Goal: Task Accomplishment & Management: Use online tool/utility

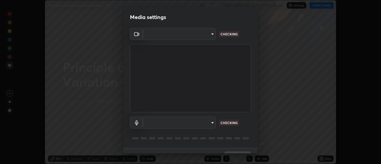
scroll to position [12, 0]
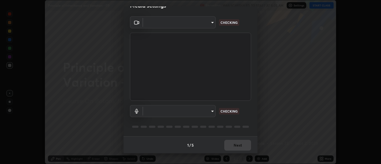
type input "d9b519daceb8a772394af6ea8e45353be5bbf62d8cb1cf3345c472de64055974"
type input "default"
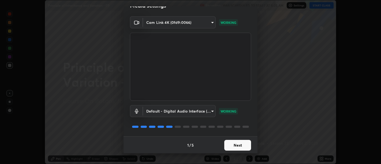
click at [237, 147] on button "Next" at bounding box center [237, 145] width 27 height 11
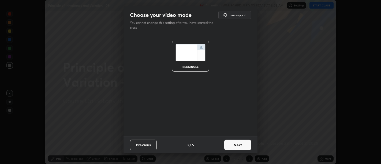
scroll to position [0, 0]
click at [240, 146] on button "Next" at bounding box center [237, 144] width 27 height 11
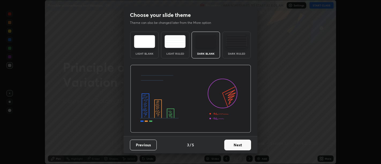
click at [240, 146] on button "Next" at bounding box center [237, 144] width 27 height 11
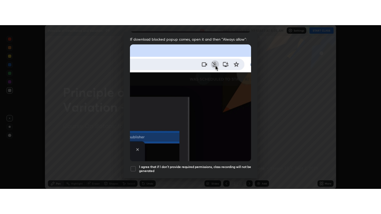
scroll to position [121, 0]
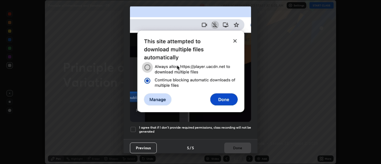
click at [231, 129] on h5 "I agree that if I don't provide required permissions, class recording will not …" at bounding box center [195, 129] width 112 height 8
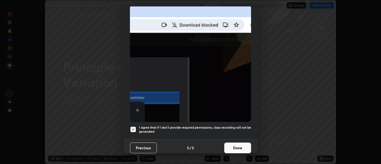
click at [236, 142] on button "Done" at bounding box center [237, 147] width 27 height 11
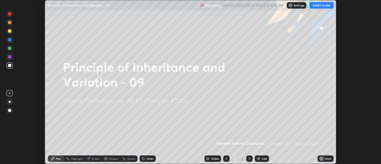
click at [320, 157] on icon at bounding box center [320, 157] width 1 height 1
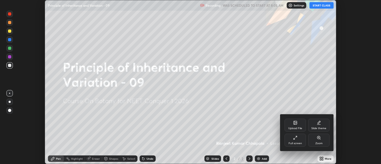
click at [297, 140] on div "Full screen" at bounding box center [294, 140] width 21 height 13
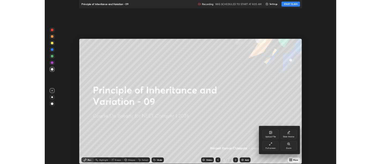
scroll to position [214, 381]
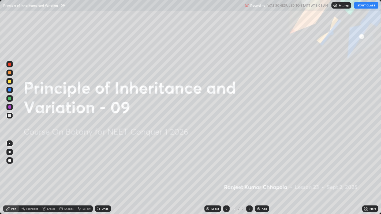
click at [365, 5] on button "START CLASS" at bounding box center [366, 5] width 24 height 6
click at [262, 164] on div "Add" at bounding box center [264, 208] width 5 height 3
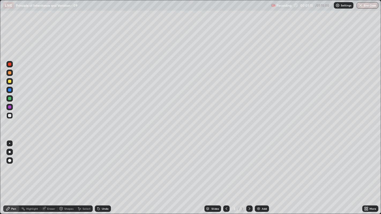
click at [9, 152] on div at bounding box center [10, 152] width 2 height 2
click at [262, 164] on div "Add" at bounding box center [264, 208] width 5 height 3
click at [103, 164] on div "Undo" at bounding box center [105, 208] width 7 height 3
click at [102, 164] on div "Undo" at bounding box center [103, 209] width 16 height 6
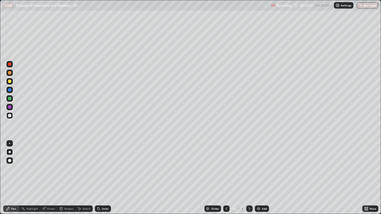
click at [104, 164] on div "Undo" at bounding box center [103, 209] width 16 height 6
click at [103, 164] on div "Undo" at bounding box center [105, 208] width 7 height 3
click at [225, 164] on icon at bounding box center [226, 209] width 4 height 4
click at [10, 64] on div at bounding box center [9, 64] width 3 height 3
click at [9, 82] on div at bounding box center [9, 81] width 3 height 3
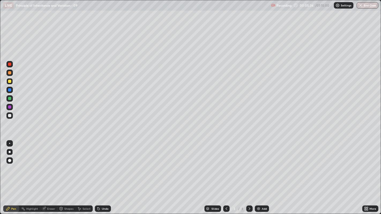
click at [102, 164] on div "Undo" at bounding box center [105, 208] width 7 height 3
click at [104, 164] on div "Undo" at bounding box center [105, 208] width 7 height 3
click at [105, 164] on div "Undo" at bounding box center [105, 208] width 7 height 3
click at [10, 89] on div at bounding box center [9, 89] width 3 height 3
click at [104, 164] on div "Undo" at bounding box center [105, 208] width 7 height 3
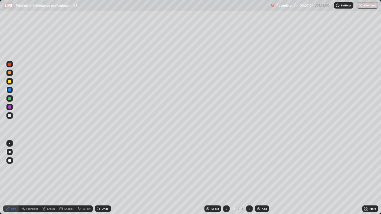
click at [104, 164] on div "Undo" at bounding box center [103, 209] width 16 height 6
click at [248, 164] on icon at bounding box center [249, 209] width 4 height 4
click at [10, 80] on div at bounding box center [9, 81] width 3 height 3
click at [103, 164] on div "Undo" at bounding box center [103, 209] width 16 height 6
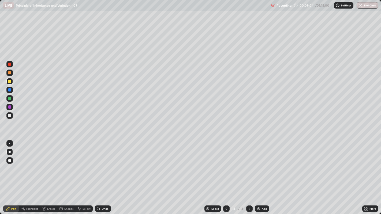
click at [103, 164] on div "Undo" at bounding box center [103, 209] width 16 height 6
click at [102, 164] on div "Undo" at bounding box center [105, 208] width 7 height 3
click at [10, 65] on div at bounding box center [9, 64] width 3 height 3
click at [87, 164] on div "Select" at bounding box center [86, 208] width 8 height 3
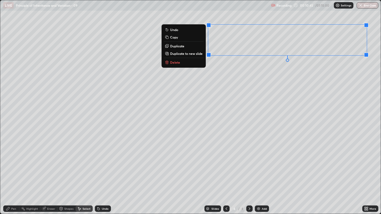
click at [246, 116] on div "0 ° Undo Copy Duplicate Duplicate to new slide Delete" at bounding box center [190, 107] width 380 height 214
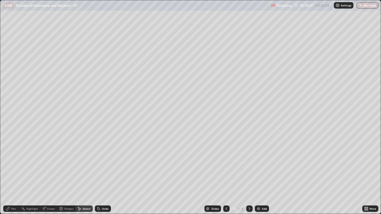
click at [18, 164] on div "Pen" at bounding box center [11, 209] width 16 height 6
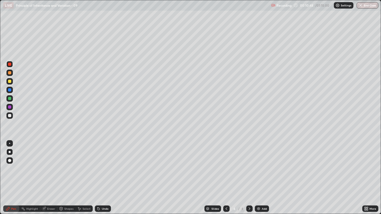
click at [10, 89] on div at bounding box center [9, 89] width 3 height 3
click at [257, 164] on img at bounding box center [258, 209] width 4 height 4
click at [9, 82] on div at bounding box center [9, 81] width 3 height 3
click at [9, 116] on div at bounding box center [9, 115] width 3 height 3
click at [10, 90] on div at bounding box center [9, 89] width 3 height 3
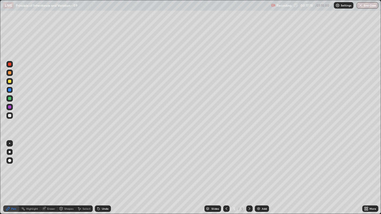
click at [10, 106] on div at bounding box center [9, 106] width 3 height 3
click at [50, 164] on div "Eraser" at bounding box center [51, 208] width 8 height 3
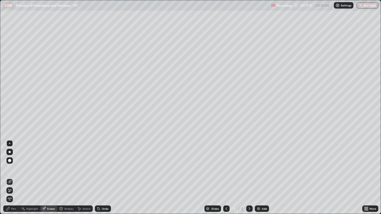
click at [12, 164] on div "Pen" at bounding box center [13, 208] width 5 height 3
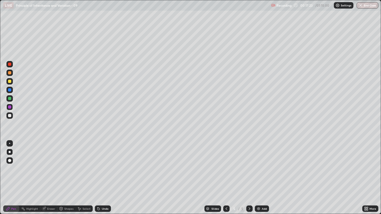
click at [9, 90] on div at bounding box center [9, 89] width 3 height 3
click at [11, 108] on div at bounding box center [9, 106] width 3 height 3
click at [31, 164] on div "Highlight" at bounding box center [32, 208] width 12 height 3
click at [7, 64] on div at bounding box center [9, 64] width 6 height 6
click at [9, 164] on icon at bounding box center [8, 209] width 4 height 4
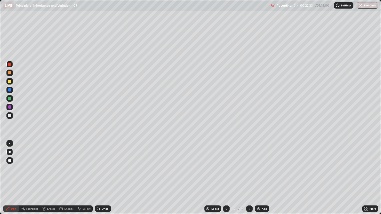
click at [14, 164] on div "Pen" at bounding box center [13, 208] width 5 height 3
click at [9, 107] on div at bounding box center [9, 106] width 3 height 3
click at [9, 65] on div at bounding box center [9, 64] width 3 height 3
click at [10, 80] on div at bounding box center [9, 81] width 3 height 3
click at [10, 63] on div at bounding box center [9, 64] width 3 height 3
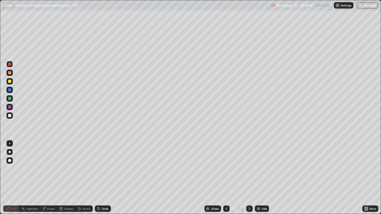
click at [8, 107] on div at bounding box center [9, 106] width 3 height 3
click at [10, 64] on div at bounding box center [9, 64] width 3 height 3
click at [9, 82] on div at bounding box center [9, 81] width 3 height 3
click at [9, 64] on div at bounding box center [9, 64] width 3 height 3
click at [9, 107] on div at bounding box center [9, 106] width 3 height 3
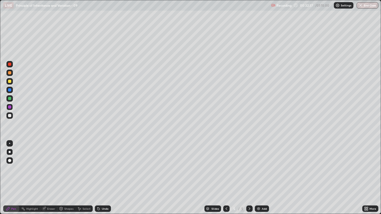
click at [10, 115] on div at bounding box center [9, 115] width 3 height 3
click at [261, 164] on div "Add" at bounding box center [262, 209] width 14 height 6
click at [10, 64] on div at bounding box center [9, 64] width 3 height 3
click at [100, 164] on div "Undo" at bounding box center [103, 209] width 16 height 6
click at [104, 164] on div "Undo" at bounding box center [105, 208] width 7 height 3
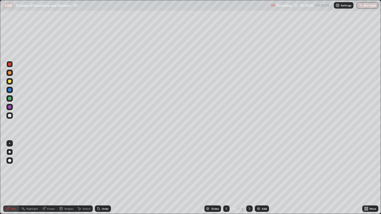
click at [105, 164] on div "Undo" at bounding box center [105, 208] width 7 height 3
click at [83, 164] on div "Select" at bounding box center [86, 208] width 8 height 3
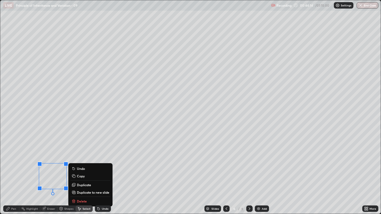
click at [102, 164] on button "Duplicate" at bounding box center [90, 185] width 40 height 6
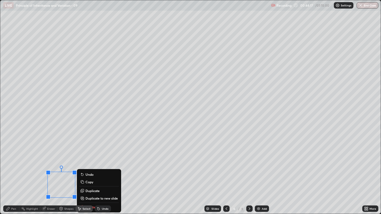
click at [100, 164] on div "Undo" at bounding box center [103, 209] width 16 height 6
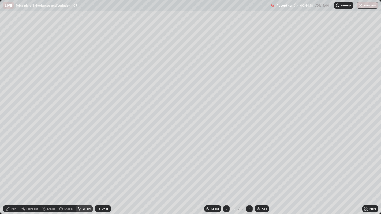
click at [14, 164] on div "Pen" at bounding box center [13, 208] width 5 height 3
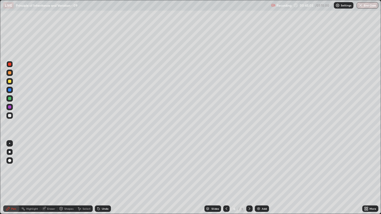
click at [82, 164] on div "Select" at bounding box center [83, 209] width 17 height 6
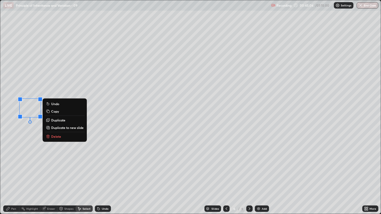
click at [53, 135] on p "Delete" at bounding box center [56, 136] width 10 height 4
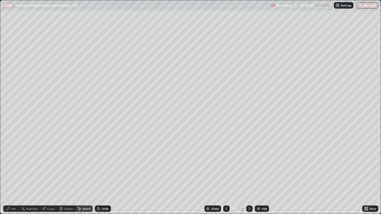
click at [12, 164] on div "Pen" at bounding box center [13, 208] width 5 height 3
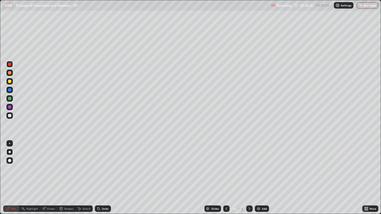
click at [86, 164] on div "Select" at bounding box center [86, 208] width 8 height 3
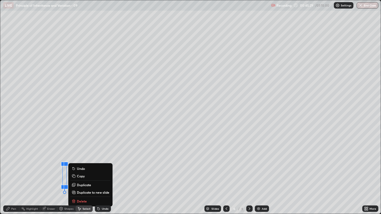
click at [84, 164] on p "Delete" at bounding box center [82, 201] width 10 height 4
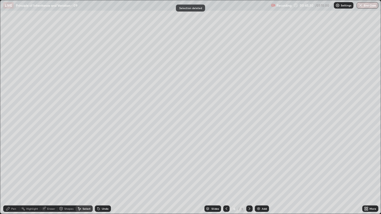
click at [12, 164] on div "Pen" at bounding box center [13, 208] width 5 height 3
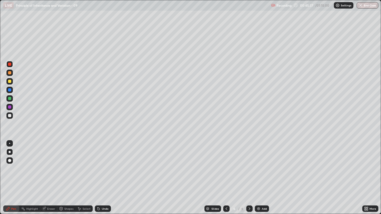
click at [10, 107] on div at bounding box center [9, 106] width 3 height 3
click at [104, 164] on div "Undo" at bounding box center [105, 208] width 7 height 3
click at [103, 164] on div "Undo" at bounding box center [105, 208] width 7 height 3
click at [85, 164] on div "Select" at bounding box center [86, 208] width 8 height 3
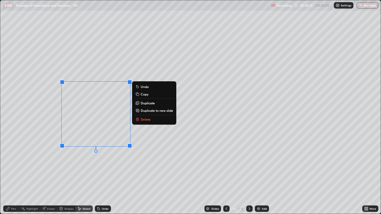
click at [143, 102] on p "Duplicate" at bounding box center [148, 103] width 14 height 4
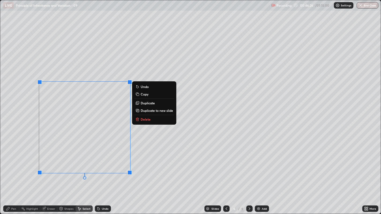
click at [21, 161] on div "0 ° Undo Copy Duplicate Duplicate to new slide Delete" at bounding box center [190, 107] width 380 height 214
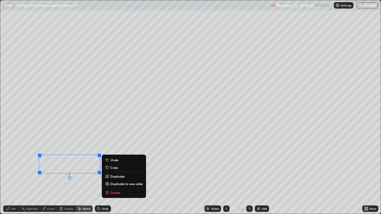
click at [115, 164] on p "Duplicate" at bounding box center [117, 176] width 14 height 4
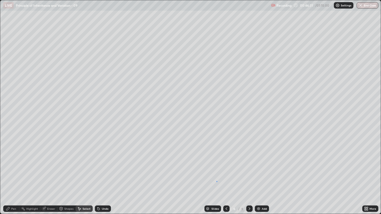
click at [216, 164] on div "0 ° Undo Copy Duplicate Duplicate to new slide Delete" at bounding box center [190, 107] width 380 height 214
click at [17, 164] on div "Pen" at bounding box center [11, 209] width 16 height 6
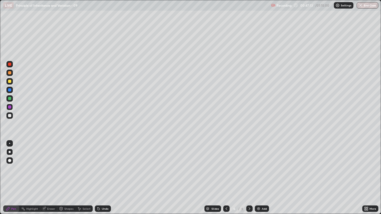
click at [225, 164] on icon at bounding box center [226, 209] width 4 height 4
click at [106, 164] on div "Undo" at bounding box center [103, 209] width 16 height 6
click at [105, 164] on div "Undo" at bounding box center [105, 208] width 7 height 3
click at [8, 81] on div at bounding box center [9, 81] width 3 height 3
click at [9, 100] on div at bounding box center [9, 98] width 3 height 3
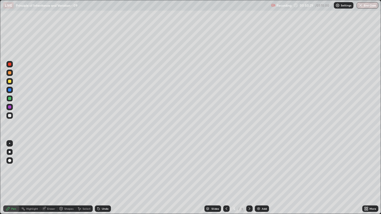
click at [82, 164] on div "Select" at bounding box center [83, 209] width 17 height 6
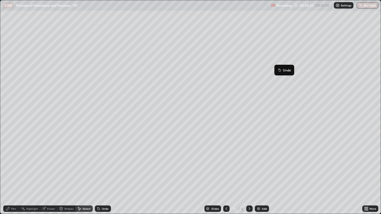
click at [269, 78] on div "0 ° Undo Copy Duplicate Duplicate to new slide Delete" at bounding box center [190, 107] width 380 height 214
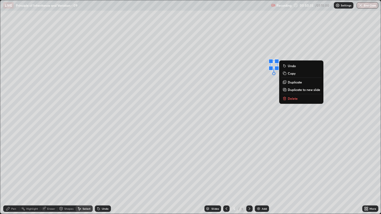
click at [291, 82] on p "Duplicate" at bounding box center [294, 82] width 14 height 4
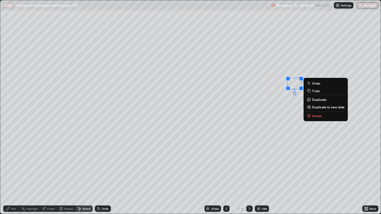
click at [104, 164] on div "Undo" at bounding box center [105, 208] width 7 height 3
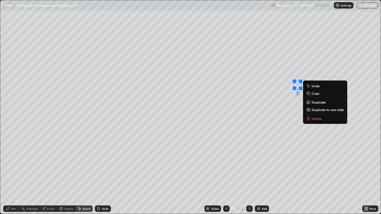
click at [287, 142] on div "0 ° Undo Copy Duplicate Duplicate to new slide Delete" at bounding box center [190, 107] width 380 height 214
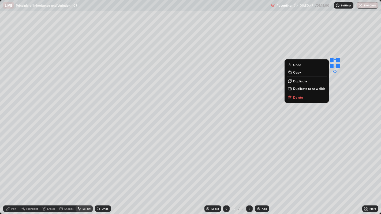
click at [302, 81] on p "Duplicate" at bounding box center [300, 81] width 14 height 4
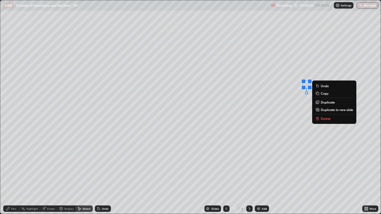
click at [281, 125] on div "0 ° Undo Copy Duplicate Duplicate to new slide Delete" at bounding box center [190, 107] width 380 height 214
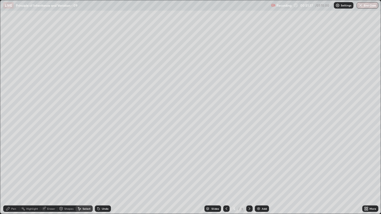
click at [12, 164] on div "Pen" at bounding box center [13, 208] width 5 height 3
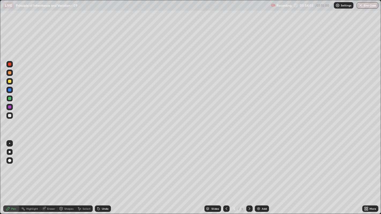
click at [104, 164] on div "Undo" at bounding box center [105, 208] width 7 height 3
click at [10, 115] on div at bounding box center [9, 115] width 3 height 3
click at [248, 164] on icon at bounding box center [249, 209] width 4 height 4
click at [225, 164] on icon at bounding box center [226, 209] width 4 height 4
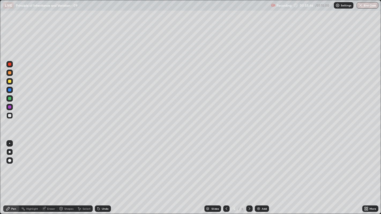
click at [249, 164] on icon at bounding box center [249, 209] width 4 height 4
click at [257, 164] on img at bounding box center [258, 209] width 4 height 4
click at [103, 164] on div "Undo" at bounding box center [103, 209] width 16 height 6
click at [102, 164] on div "Undo" at bounding box center [105, 208] width 7 height 3
click at [104, 164] on div "Undo" at bounding box center [105, 208] width 7 height 3
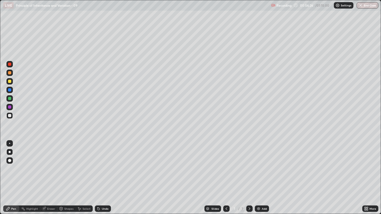
click at [102, 164] on div "Undo" at bounding box center [103, 209] width 16 height 6
click at [101, 164] on div "Undo" at bounding box center [103, 209] width 16 height 6
click at [102, 164] on div "Undo" at bounding box center [105, 208] width 7 height 3
click at [103, 164] on div "Undo" at bounding box center [103, 209] width 16 height 6
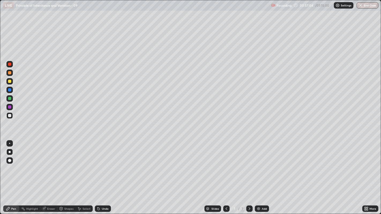
click at [102, 164] on div "Undo" at bounding box center [105, 208] width 7 height 3
click at [101, 164] on div "Undo" at bounding box center [103, 209] width 16 height 6
click at [98, 164] on icon at bounding box center [98, 209] width 2 height 2
click at [27, 164] on div "Highlight" at bounding box center [32, 208] width 12 height 3
click at [50, 164] on div "Eraser" at bounding box center [51, 208] width 8 height 3
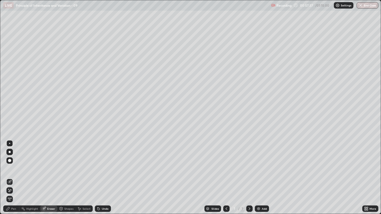
click at [7, 164] on icon at bounding box center [7, 208] width 3 height 3
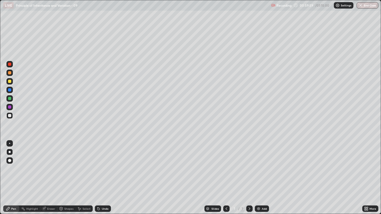
click at [104, 164] on div "Undo" at bounding box center [105, 208] width 7 height 3
click at [10, 106] on div at bounding box center [9, 106] width 3 height 3
click at [248, 164] on icon at bounding box center [249, 209] width 4 height 4
click at [262, 164] on div "Add" at bounding box center [264, 208] width 5 height 3
click at [32, 164] on div "Highlight" at bounding box center [32, 208] width 12 height 3
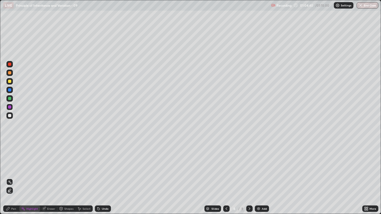
click at [48, 164] on div "Eraser" at bounding box center [51, 208] width 8 height 3
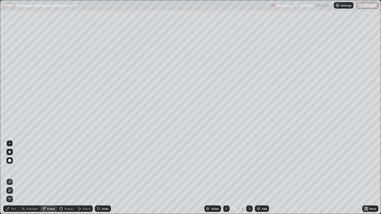
click at [8, 164] on icon at bounding box center [7, 208] width 3 height 3
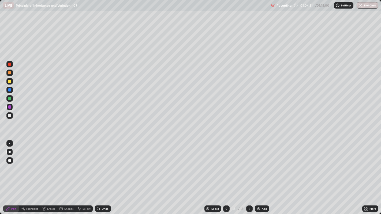
click at [9, 64] on div at bounding box center [9, 64] width 3 height 3
click at [10, 73] on div at bounding box center [9, 72] width 3 height 3
click at [9, 82] on div at bounding box center [9, 81] width 3 height 3
click at [146, 42] on p "Undo" at bounding box center [148, 41] width 8 height 4
click at [9, 115] on div at bounding box center [9, 115] width 3 height 3
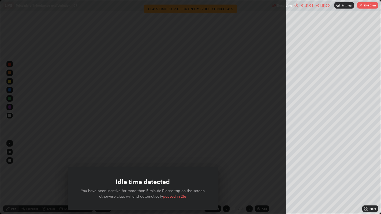
click at [370, 4] on button "End Class" at bounding box center [367, 5] width 21 height 6
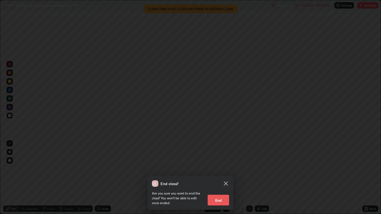
click at [220, 164] on button "End" at bounding box center [217, 200] width 21 height 11
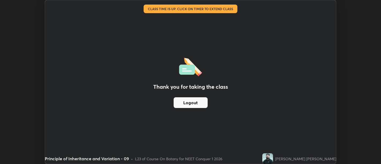
scroll to position [26602, 26385]
